Goal: Information Seeking & Learning: Learn about a topic

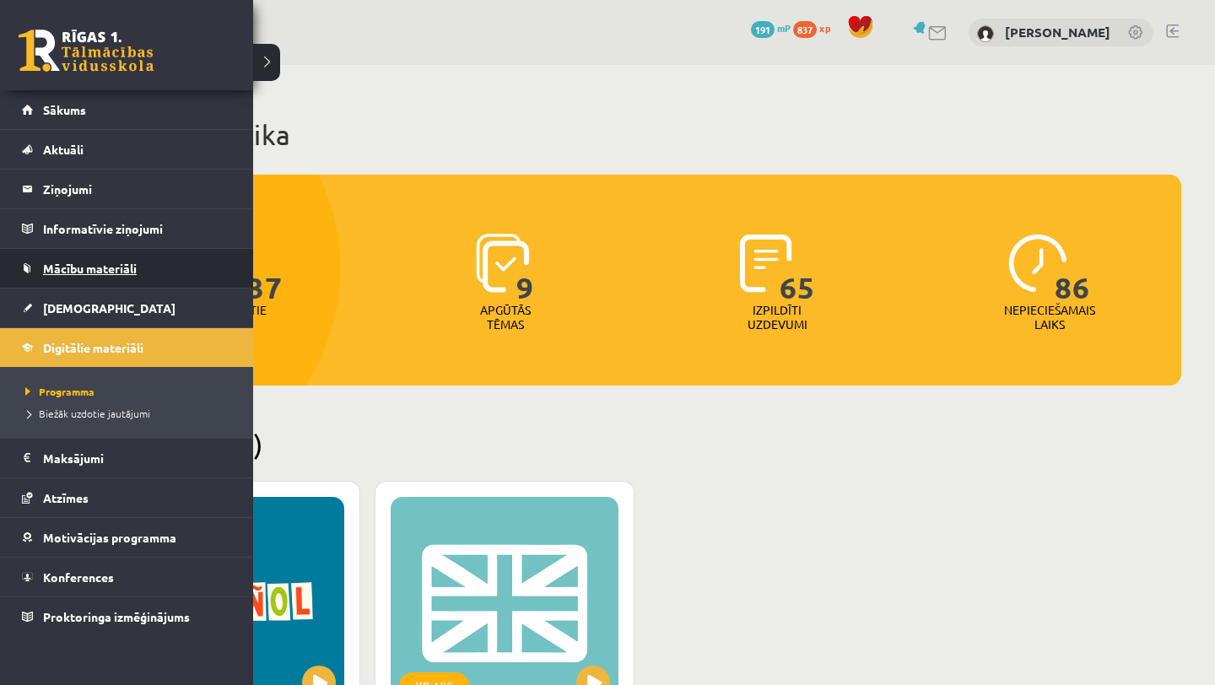
scroll to position [7, 0]
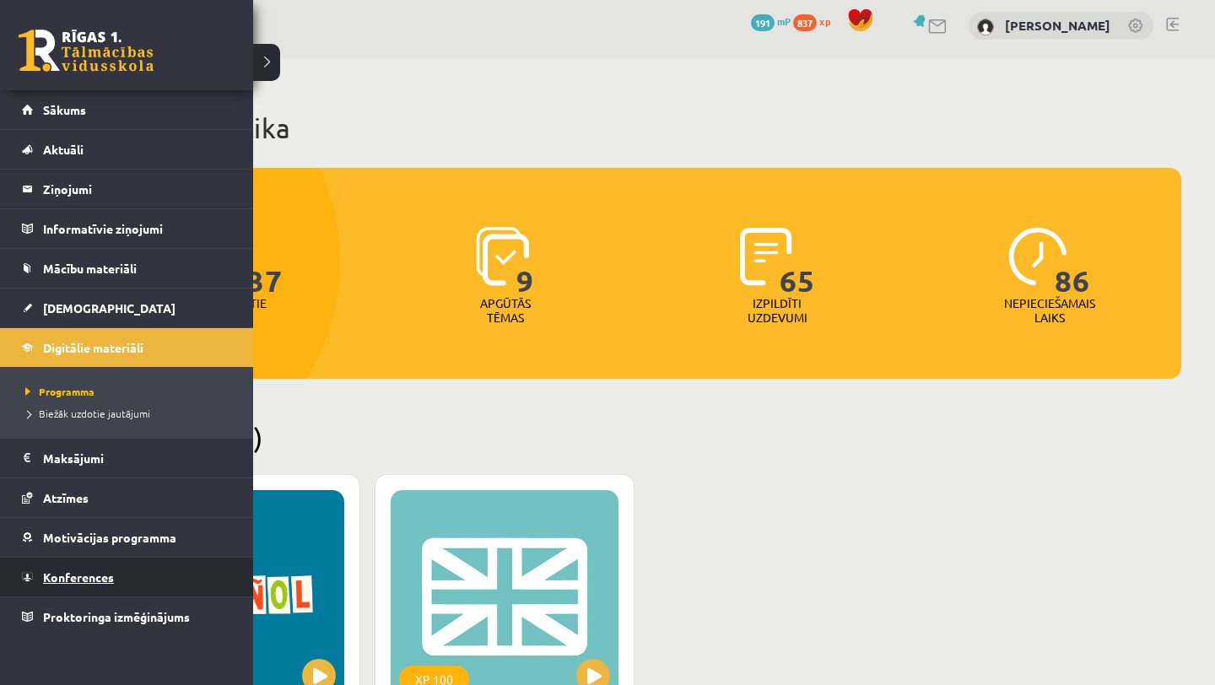
click at [127, 572] on link "Konferences" at bounding box center [127, 577] width 210 height 39
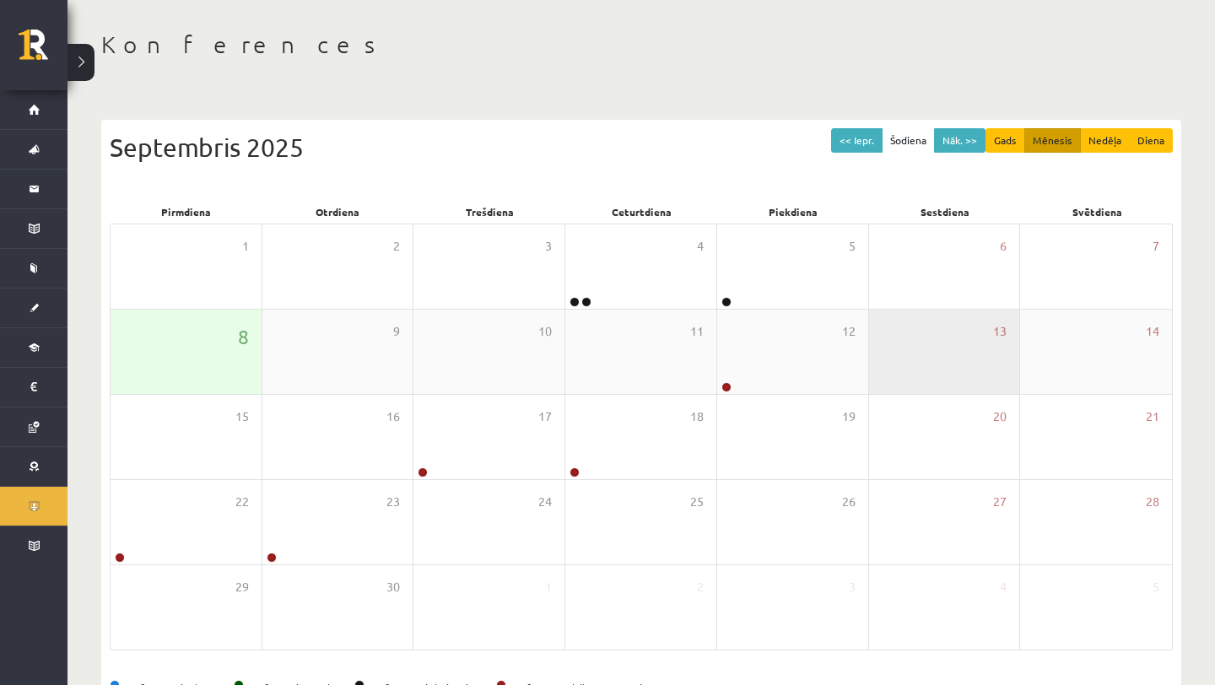
scroll to position [70, 0]
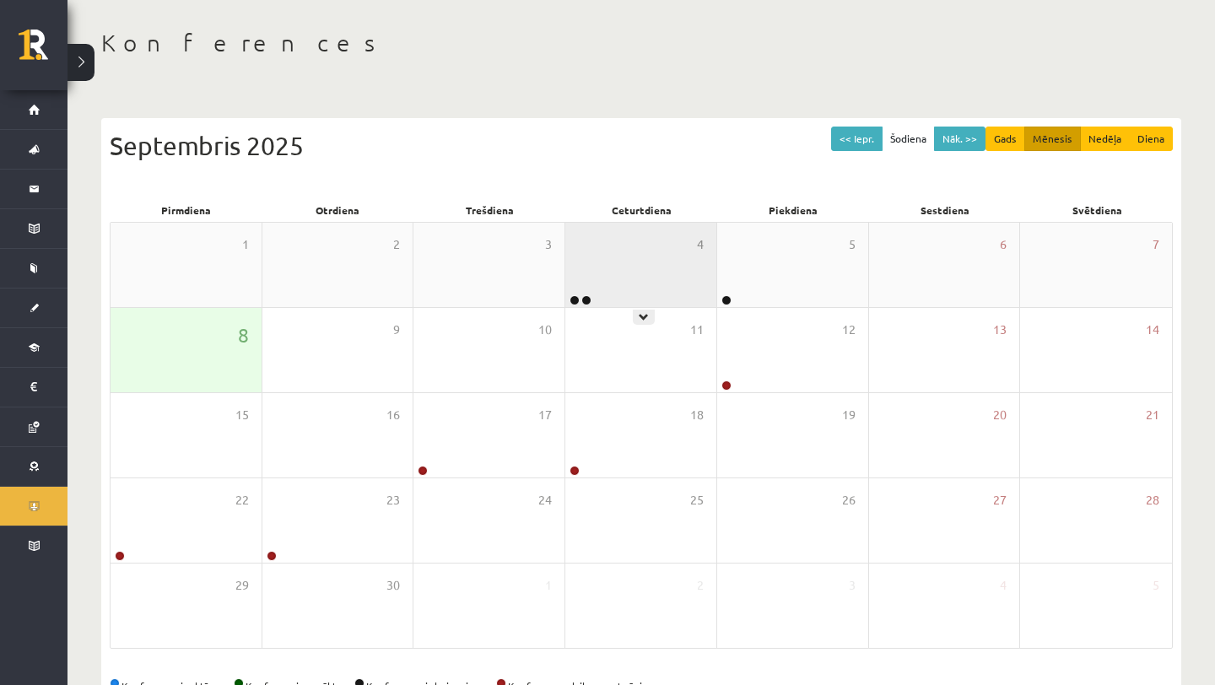
click at [675, 288] on div "4" at bounding box center [640, 265] width 151 height 84
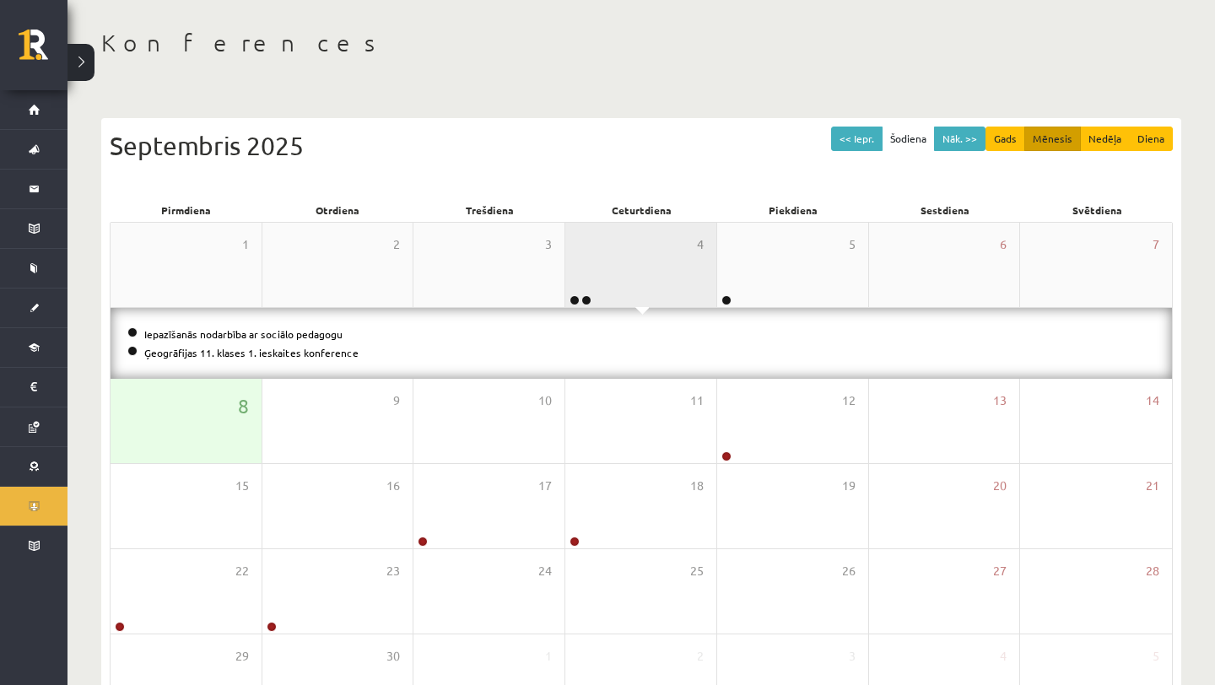
click at [673, 288] on div "4" at bounding box center [640, 265] width 151 height 84
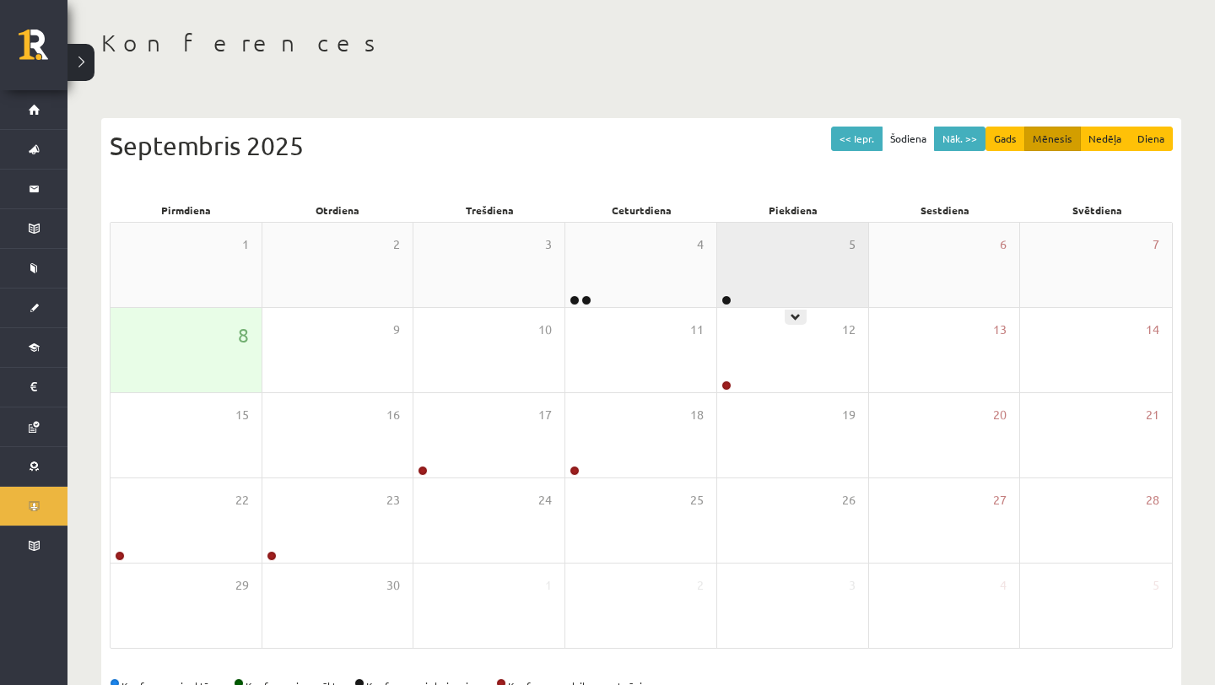
click at [822, 283] on div "5" at bounding box center [792, 265] width 151 height 84
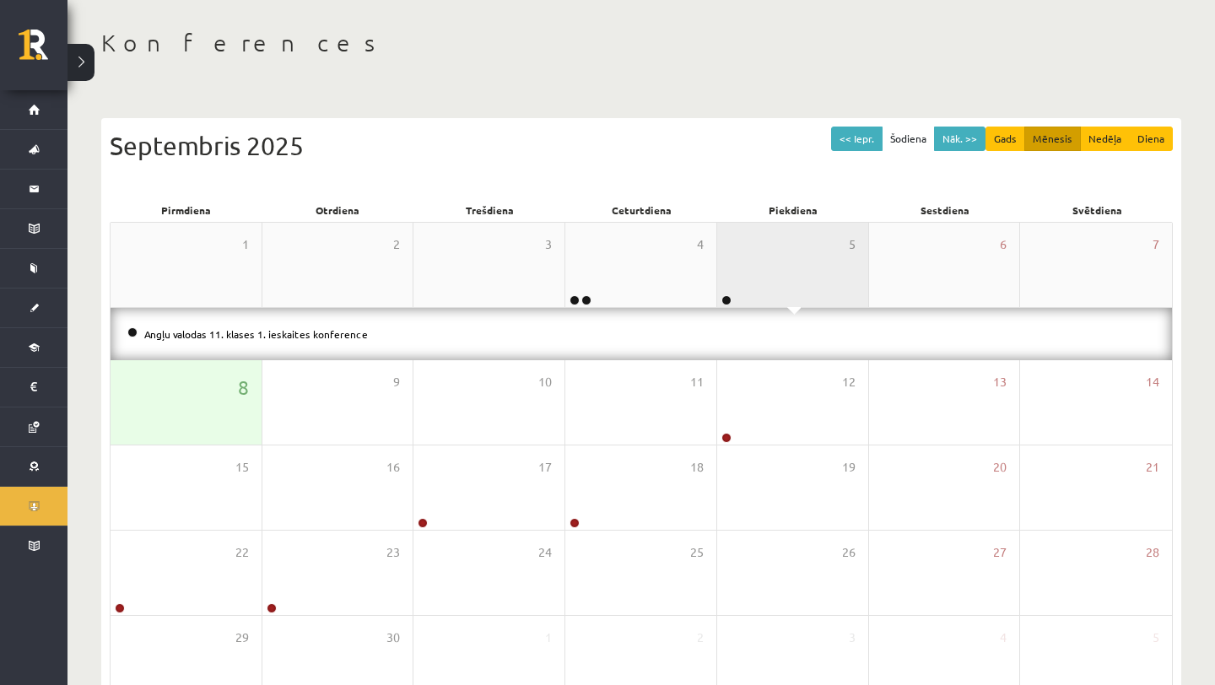
click at [819, 281] on div "5" at bounding box center [792, 265] width 151 height 84
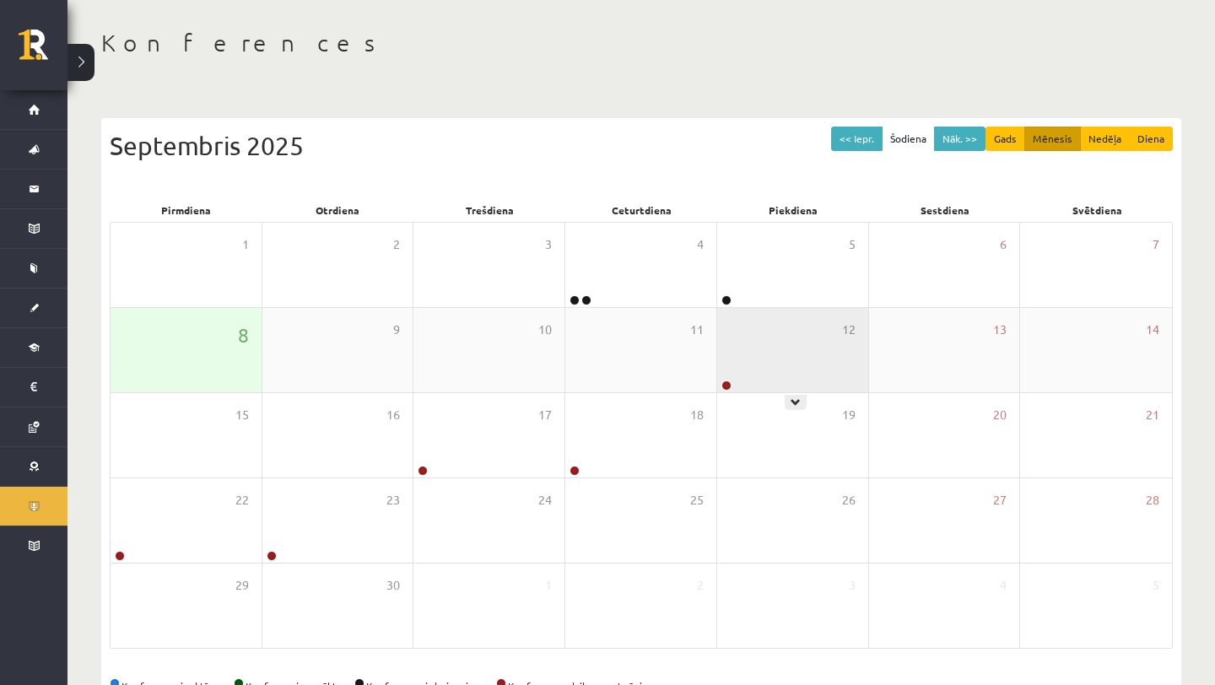
click at [796, 358] on div "12" at bounding box center [792, 350] width 151 height 84
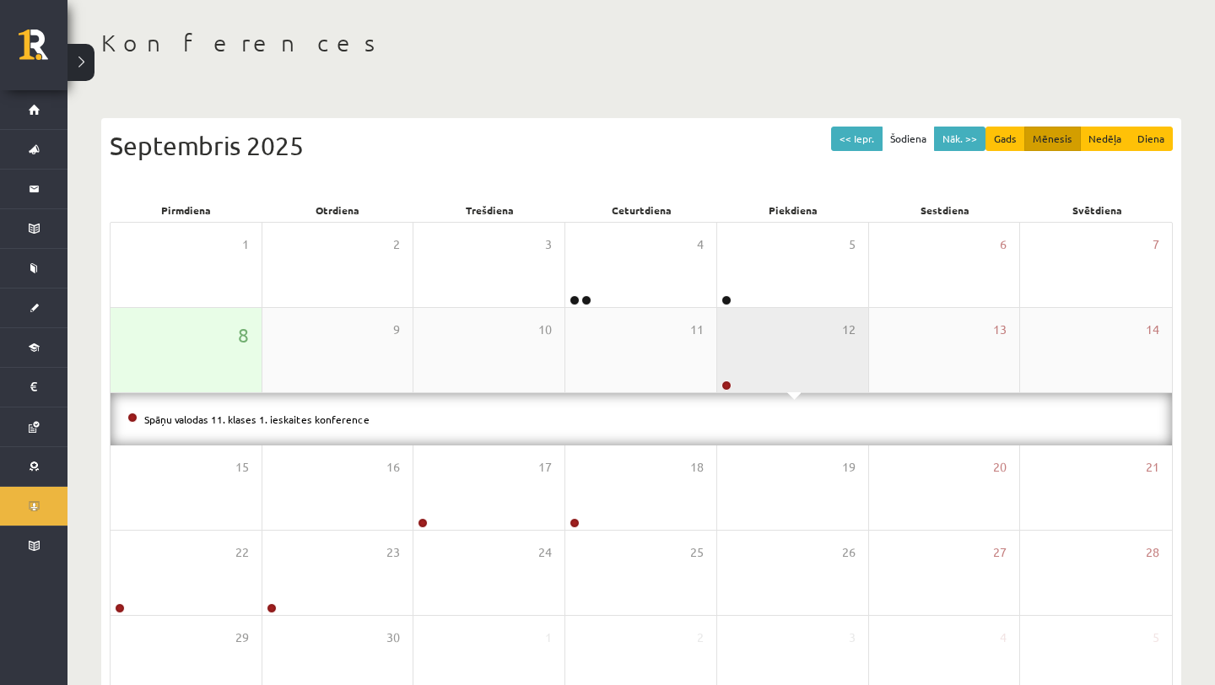
click at [794, 358] on div "12" at bounding box center [792, 350] width 151 height 84
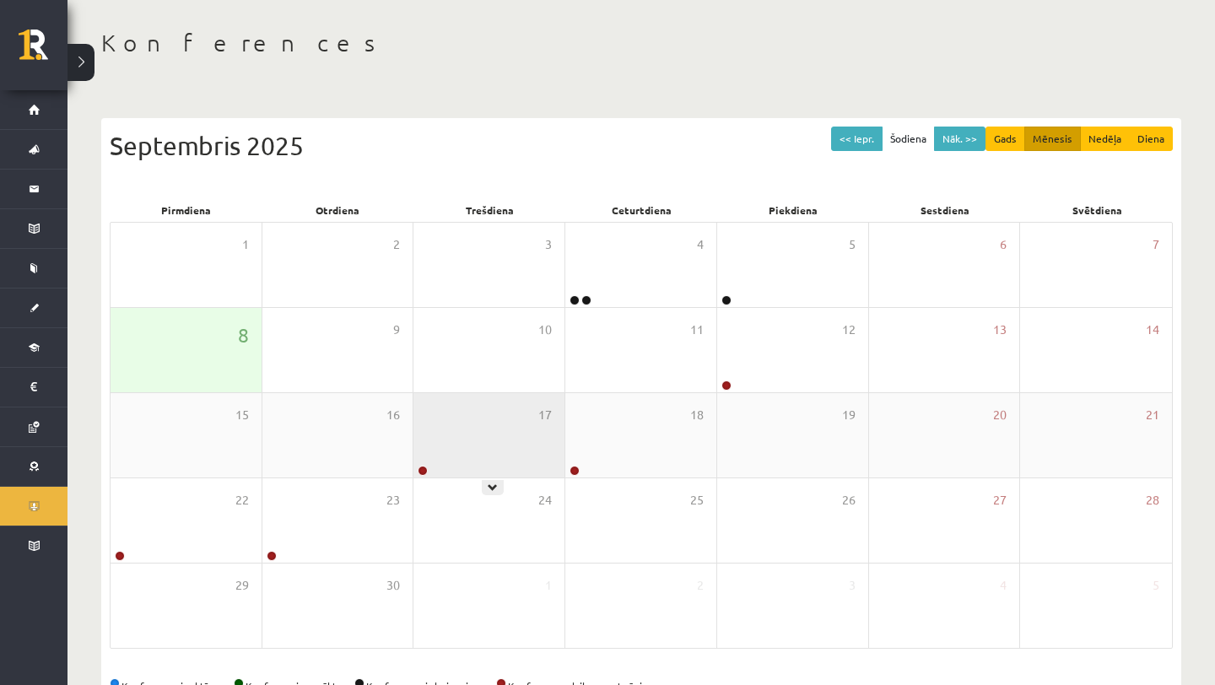
click at [552, 446] on div "17" at bounding box center [488, 435] width 151 height 84
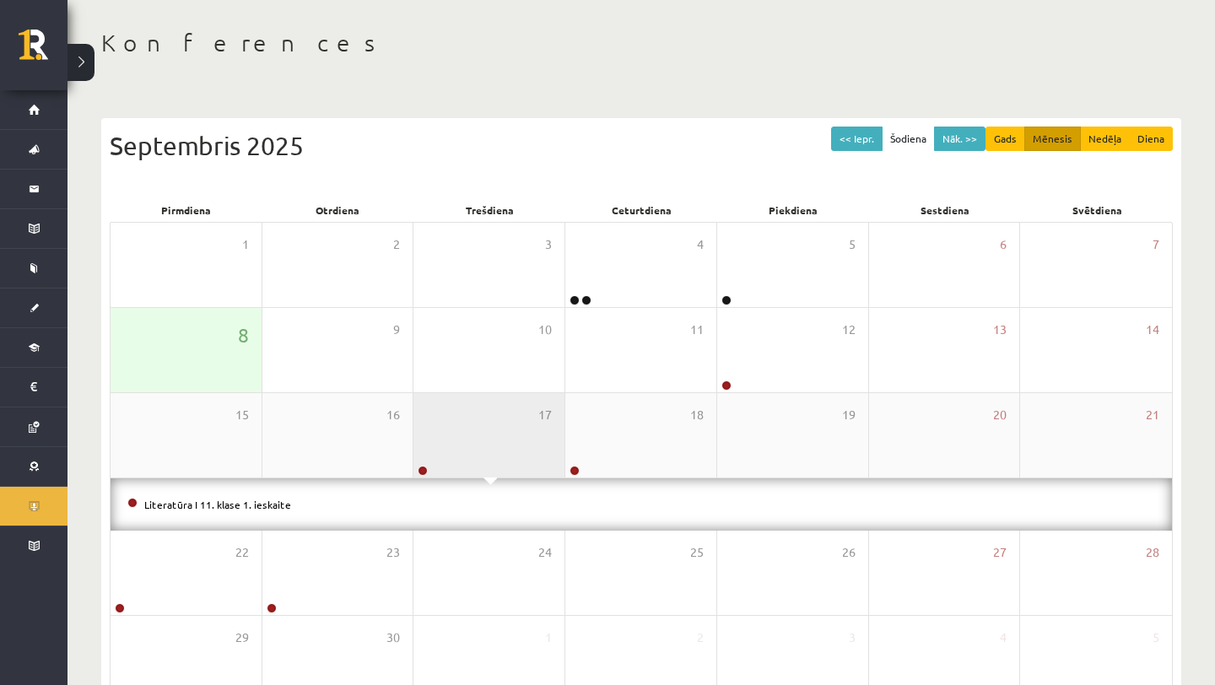
click at [551, 446] on div "17" at bounding box center [488, 435] width 151 height 84
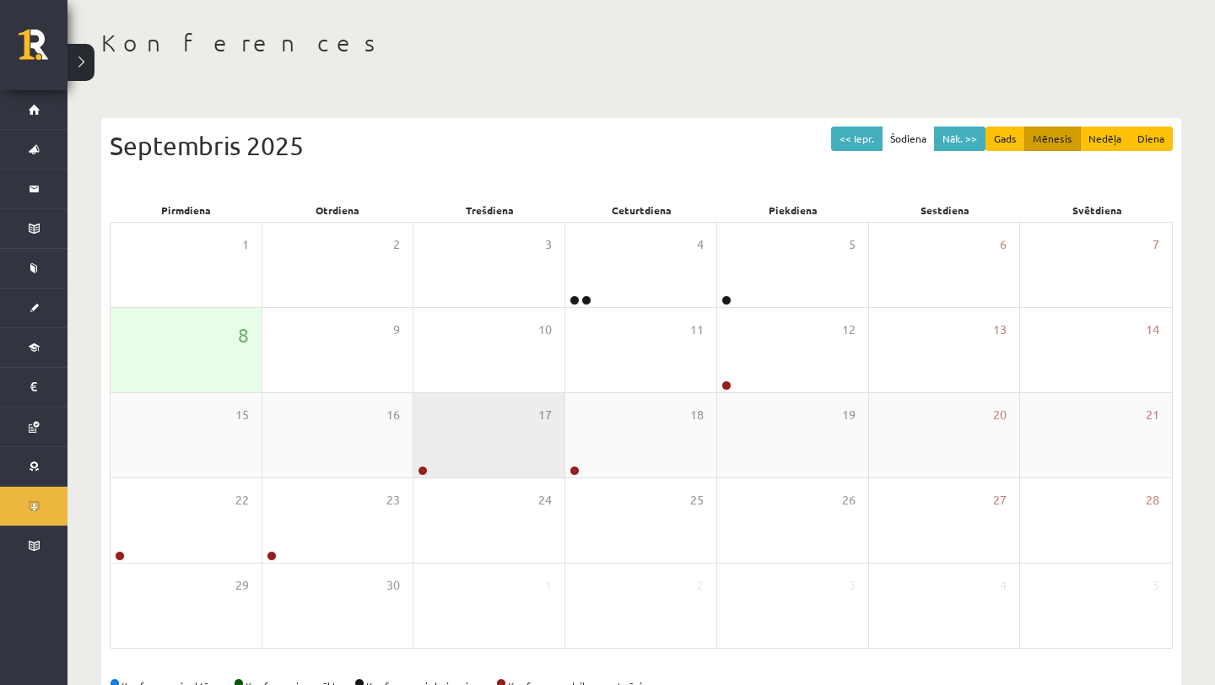
scroll to position [121, 0]
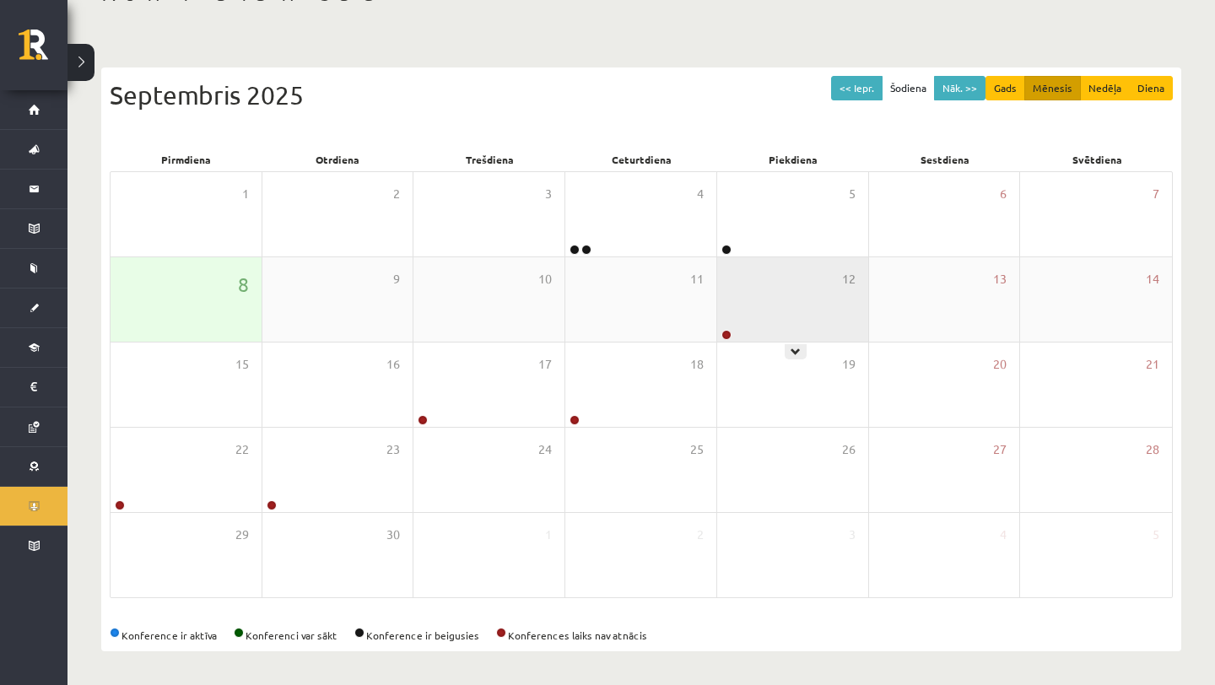
click at [777, 317] on div "12" at bounding box center [792, 299] width 151 height 84
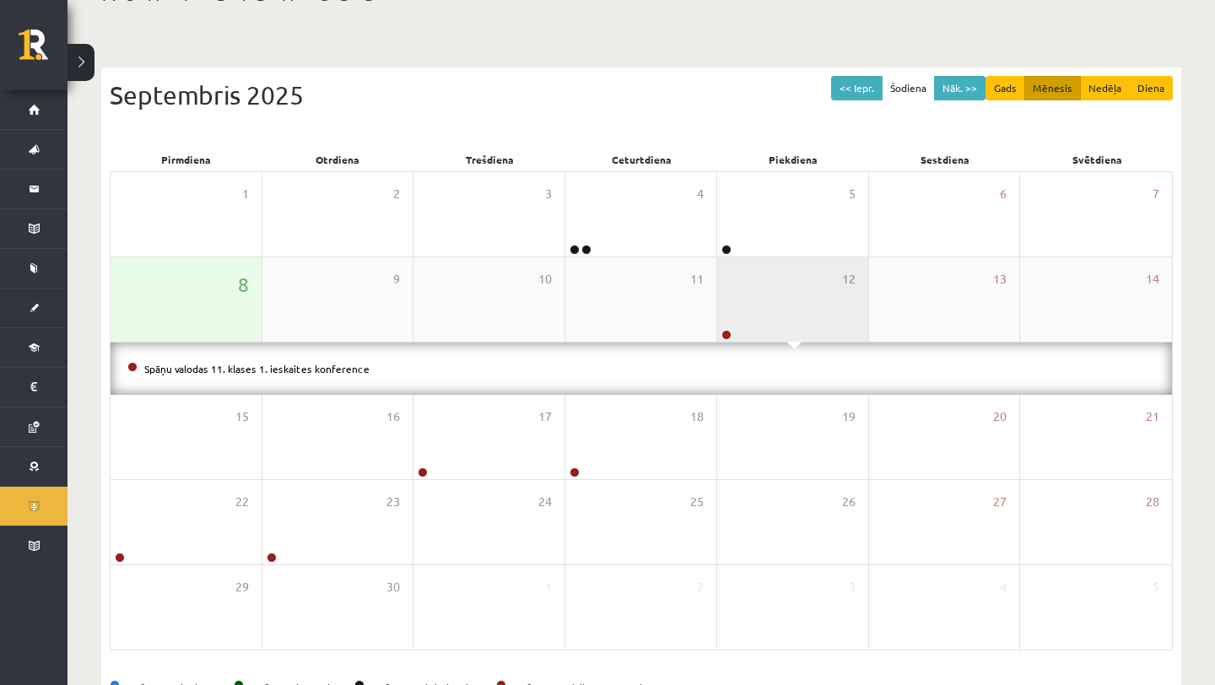
click at [776, 317] on div "12" at bounding box center [792, 299] width 151 height 84
